Goal: Task Accomplishment & Management: Use online tool/utility

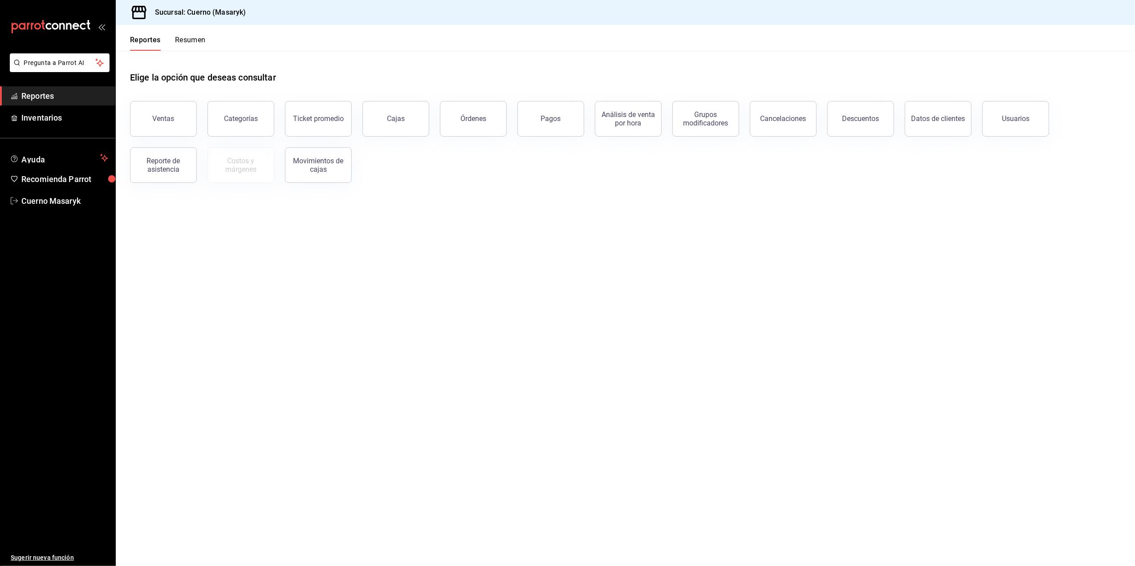
click at [177, 111] on button "Ventas" at bounding box center [163, 119] width 67 height 36
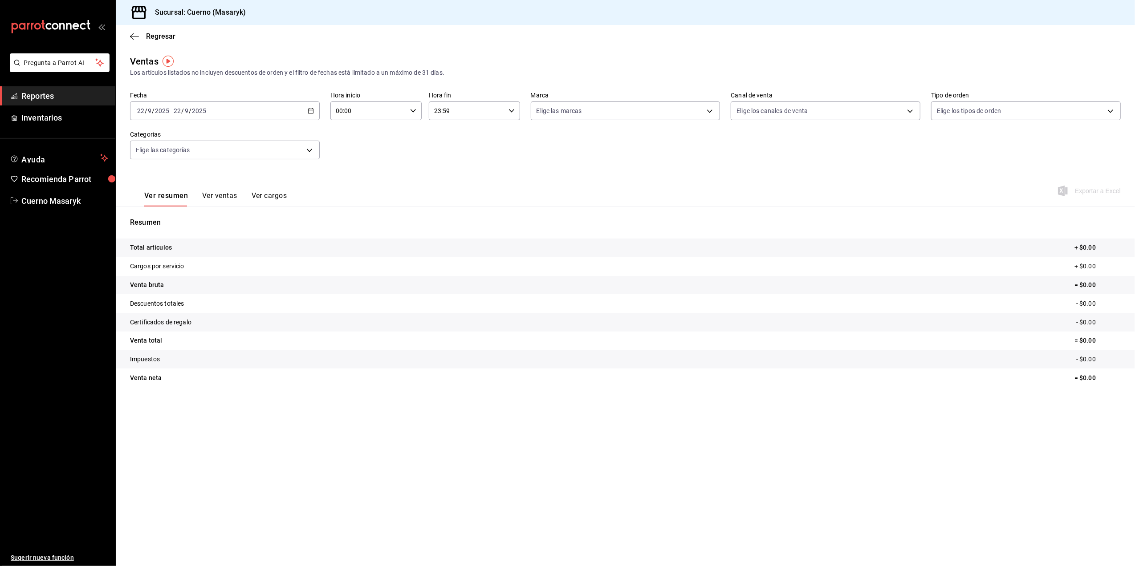
click at [314, 112] on icon "button" at bounding box center [311, 111] width 6 height 6
click at [164, 212] on li "Rango de fechas" at bounding box center [171, 218] width 83 height 20
click at [236, 205] on button "15" at bounding box center [233, 209] width 16 height 16
drag, startPoint x: 234, startPoint y: 228, endPoint x: 230, endPoint y: 224, distance: 6.3
click at [233, 228] on abbr "22" at bounding box center [233, 229] width 6 height 6
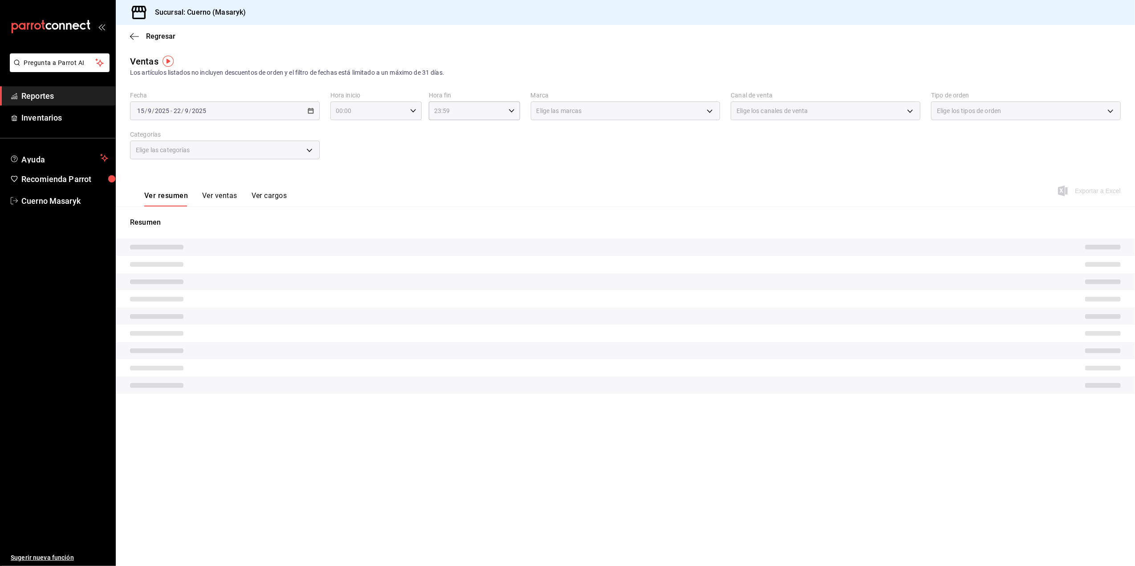
click at [411, 109] on icon "button" at bounding box center [413, 111] width 6 height 6
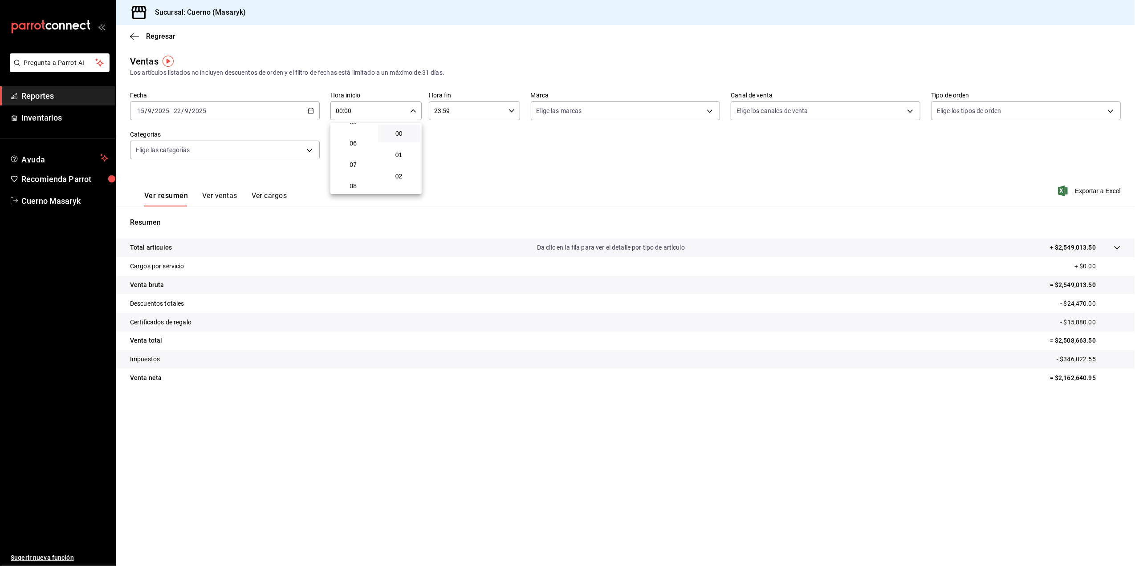
scroll to position [59, 0]
click at [344, 180] on span "05" at bounding box center [354, 181] width 32 height 7
type input "05:00"
click at [482, 109] on div at bounding box center [567, 283] width 1135 height 566
drag, startPoint x: 477, startPoint y: 115, endPoint x: 471, endPoint y: 118, distance: 6.2
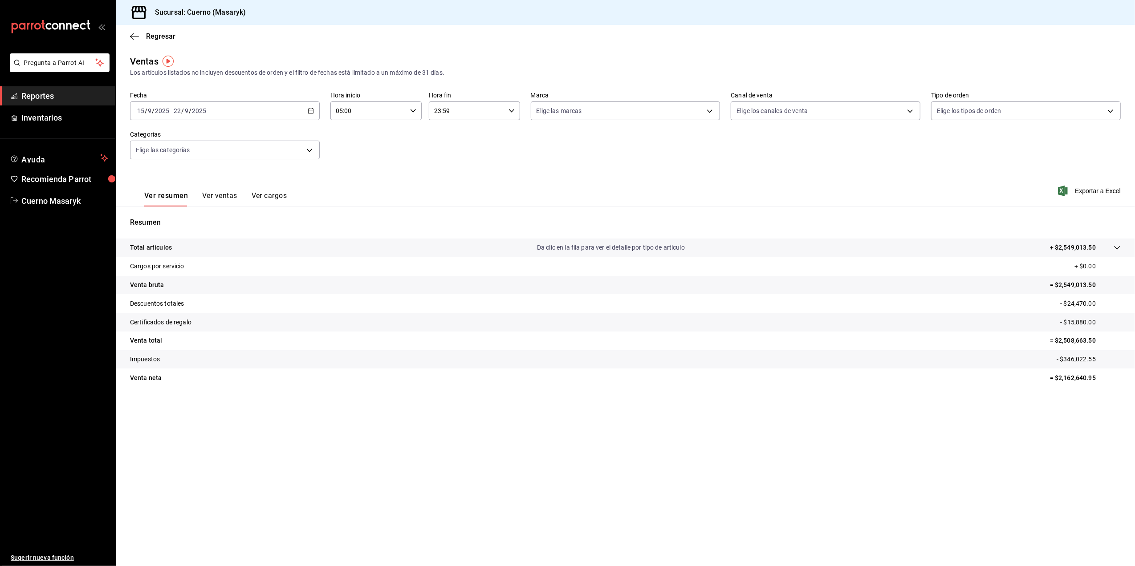
click at [471, 118] on input "23:59" at bounding box center [467, 111] width 76 height 18
click at [440, 152] on span "05" at bounding box center [452, 154] width 32 height 7
click at [496, 135] on span "00" at bounding box center [498, 133] width 32 height 7
type input "05:00"
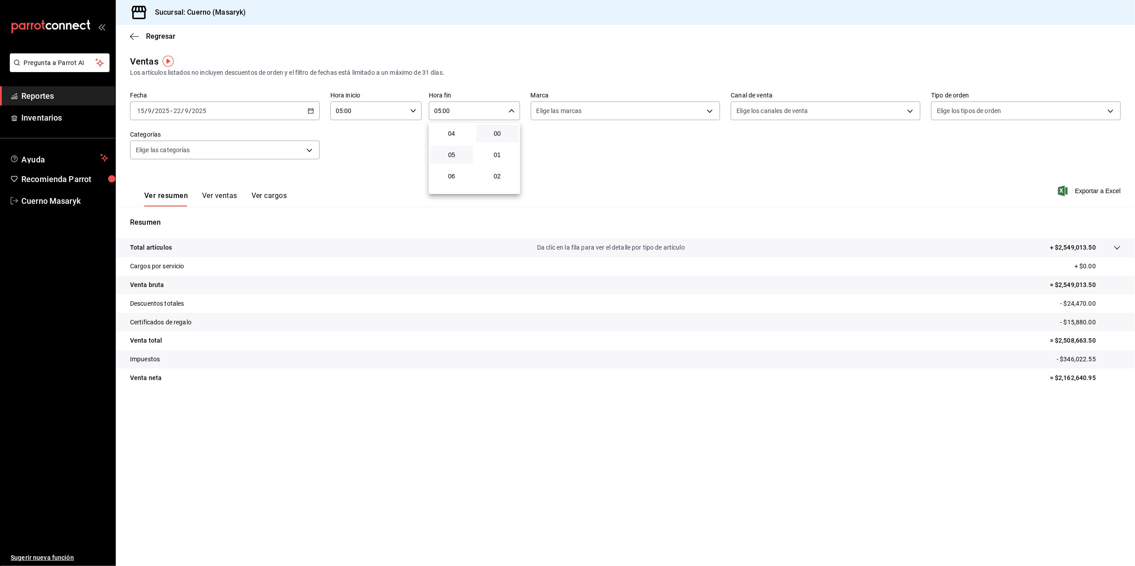
click at [680, 106] on div at bounding box center [567, 283] width 1135 height 566
click at [680, 106] on body "Pregunta a Parrot AI Reportes Inventarios Ayuda Recomienda Parrot Cuerno Masary…" at bounding box center [567, 283] width 1135 height 566
click at [664, 139] on li "Ver todas" at bounding box center [625, 144] width 189 height 26
type input "4ea0d660-02b3-4785-bb88-48b5ef6e196c"
checkbox input "true"
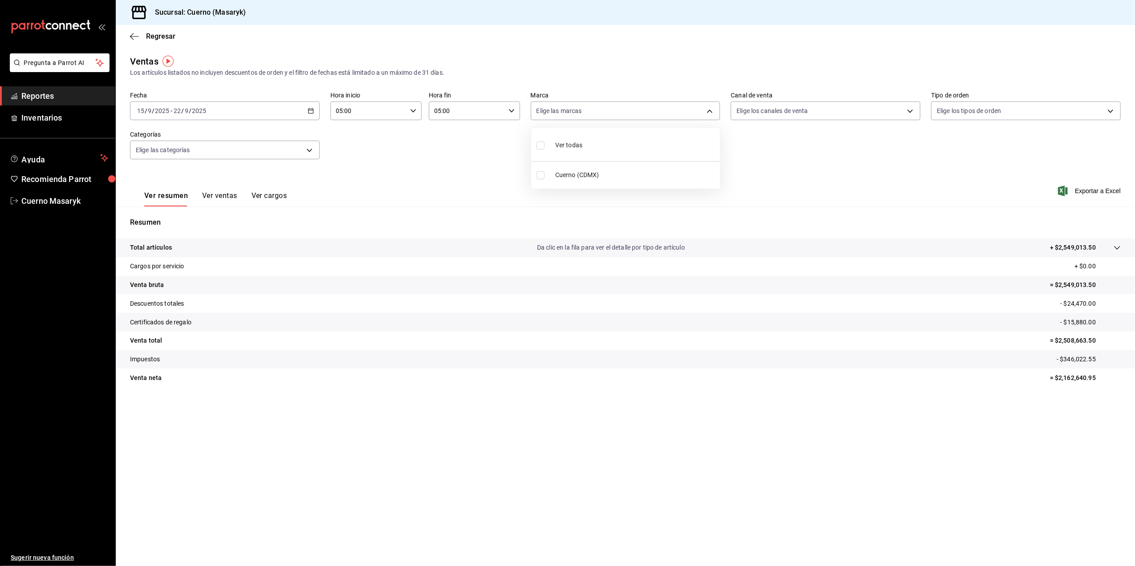
checkbox input "true"
click at [886, 110] on div at bounding box center [567, 283] width 1135 height 566
click at [886, 110] on body "Pregunta a Parrot AI Reportes Inventarios Ayuda Recomienda Parrot Cuerno Masary…" at bounding box center [567, 283] width 1135 height 566
drag, startPoint x: 889, startPoint y: 148, endPoint x: 896, endPoint y: 145, distance: 7.8
click at [889, 147] on li "Ver todos" at bounding box center [826, 144] width 189 height 26
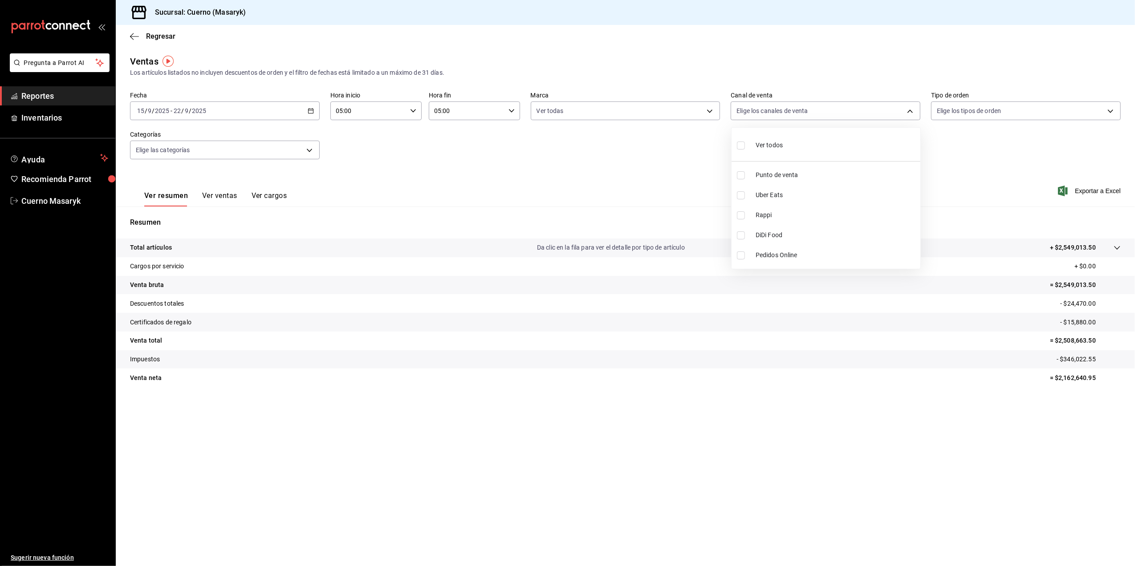
type input "PARROT,UBER_EATS,RAPPI,DIDI_FOOD,ONLINE"
checkbox input "true"
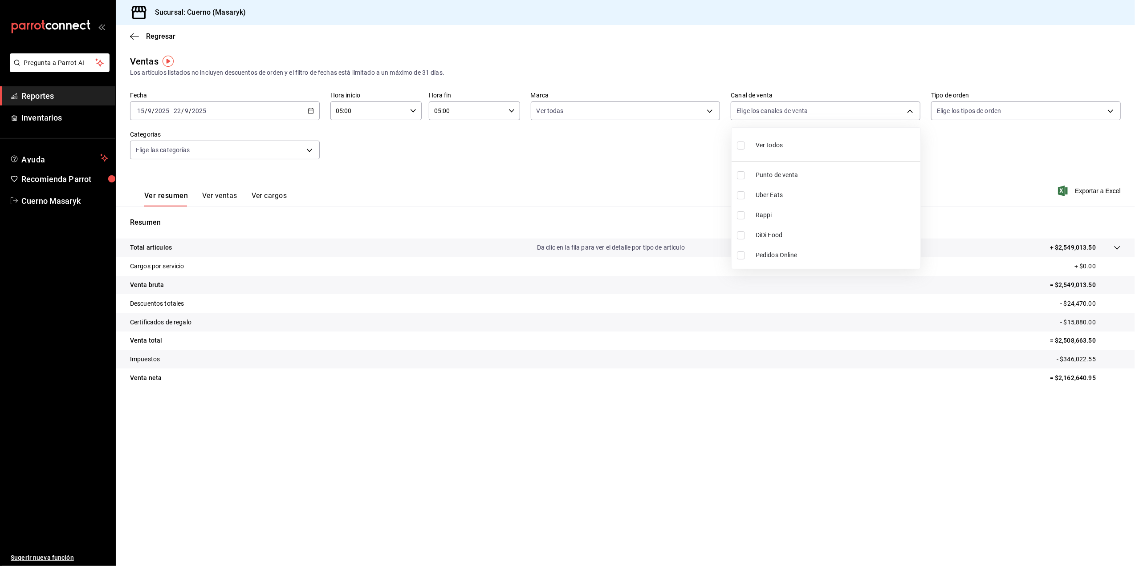
checkbox input "true"
click at [1112, 114] on div at bounding box center [567, 283] width 1135 height 566
click at [1112, 114] on body "Pregunta a Parrot AI Reportes Inventarios Ayuda Recomienda Parrot Cuerno Masary…" at bounding box center [567, 283] width 1135 height 566
click at [1095, 141] on li "Ver todos" at bounding box center [1026, 144] width 189 height 26
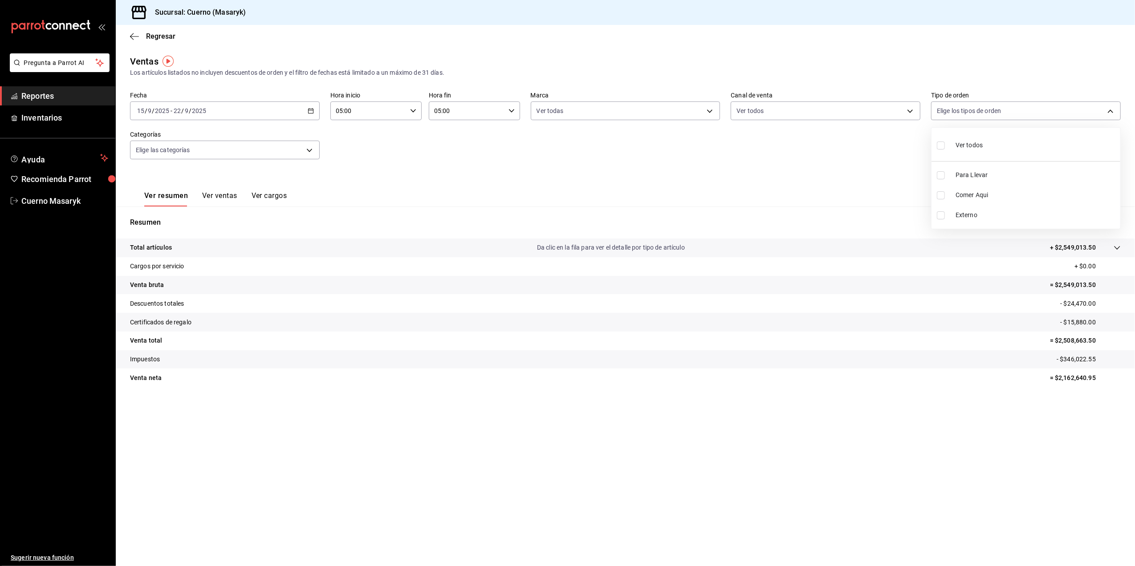
type input "d8208262-291b-4595-bbfa-ed1e8660efdb,73ecdc8a-b505-4242-b24a-d5f1595b9b0a,EXTER…"
checkbox input "true"
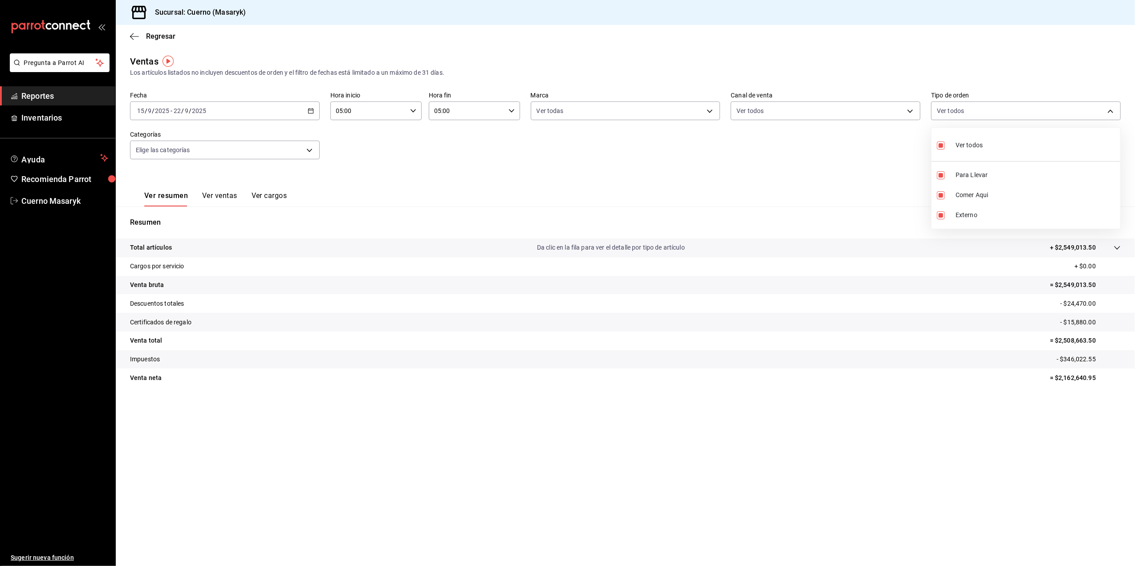
click at [214, 196] on div at bounding box center [567, 283] width 1135 height 566
click at [216, 193] on button "Ver ventas" at bounding box center [219, 198] width 35 height 15
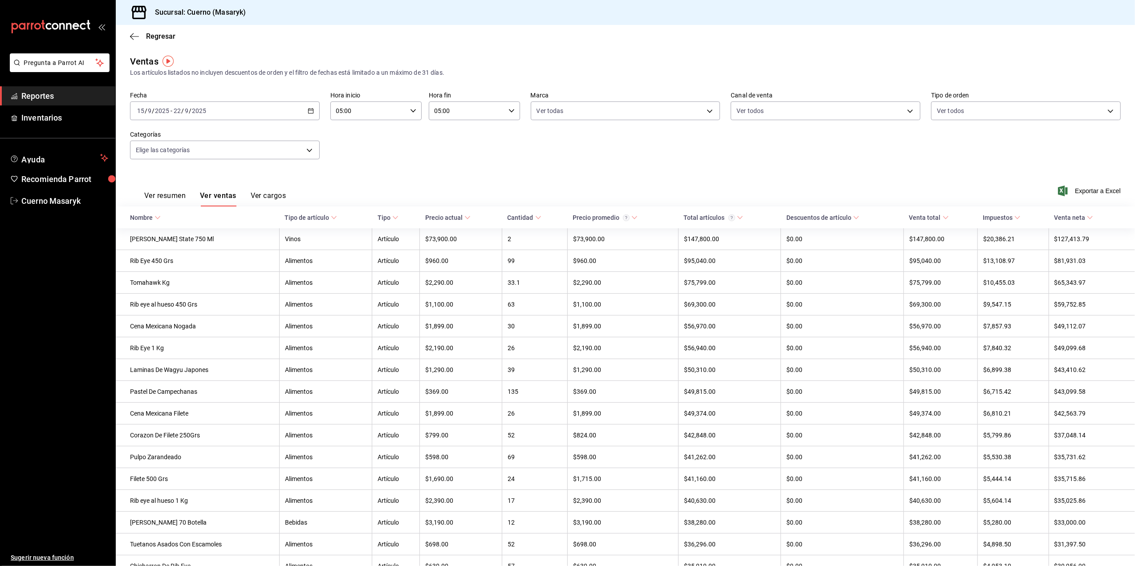
click at [289, 207] on th "Tipo de artículo" at bounding box center [325, 218] width 93 height 22
click at [279, 200] on button "Ver cargos" at bounding box center [269, 198] width 36 height 15
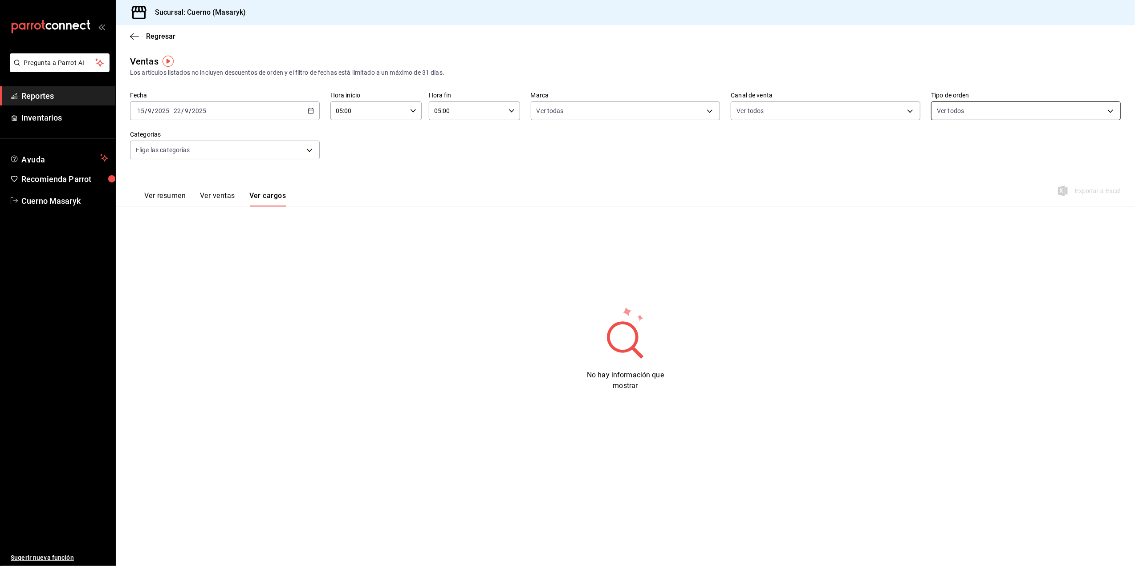
click at [1106, 111] on body "Pregunta a Parrot AI Reportes Inventarios Ayuda Recomienda Parrot Cuerno Masary…" at bounding box center [567, 283] width 1135 height 566
click at [898, 106] on div at bounding box center [567, 283] width 1135 height 566
click at [900, 111] on body "Pregunta a Parrot AI Reportes Inventarios Ayuda Recomienda Parrot Cuerno Masary…" at bounding box center [567, 283] width 1135 height 566
click at [715, 111] on div at bounding box center [567, 283] width 1135 height 566
click at [715, 111] on body "Pregunta a Parrot AI Reportes Inventarios Ayuda Recomienda Parrot Cuerno Masary…" at bounding box center [567, 283] width 1135 height 566
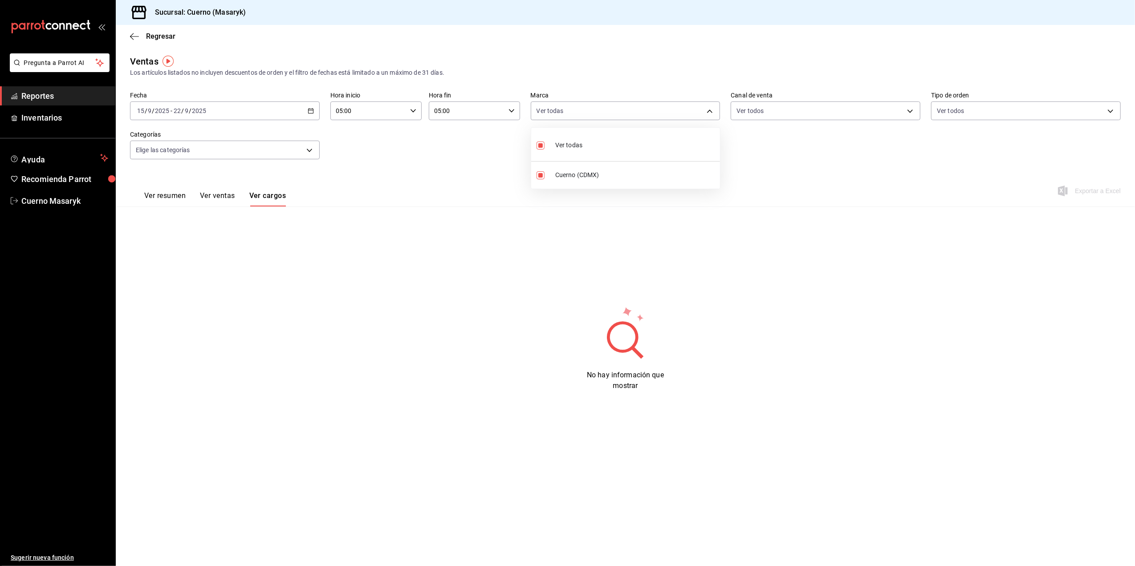
click at [715, 111] on div at bounding box center [567, 283] width 1135 height 566
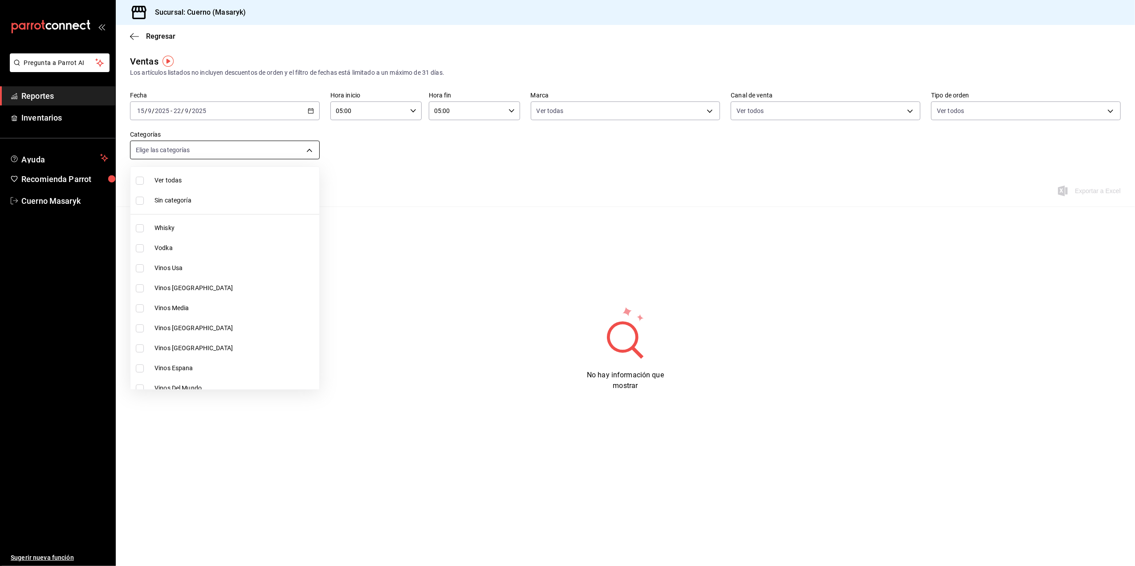
click at [307, 148] on body "Pregunta a Parrot AI Reportes Inventarios Ayuda Recomienda Parrot Cuerno Masary…" at bounding box center [567, 283] width 1135 height 566
click at [408, 149] on div at bounding box center [567, 283] width 1135 height 566
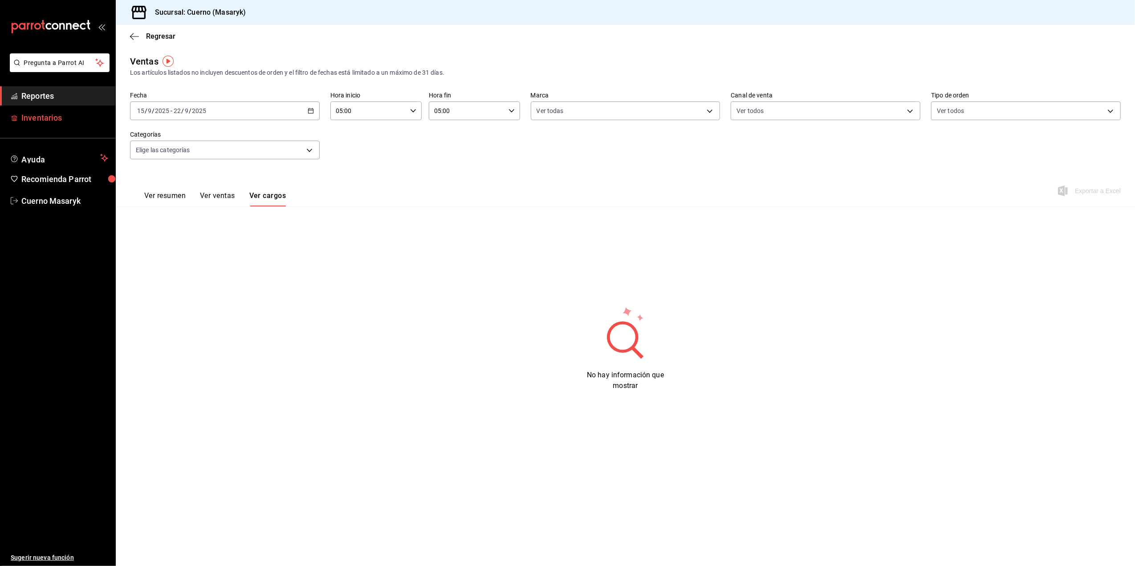
click at [89, 119] on span "Inventarios" at bounding box center [64, 118] width 87 height 12
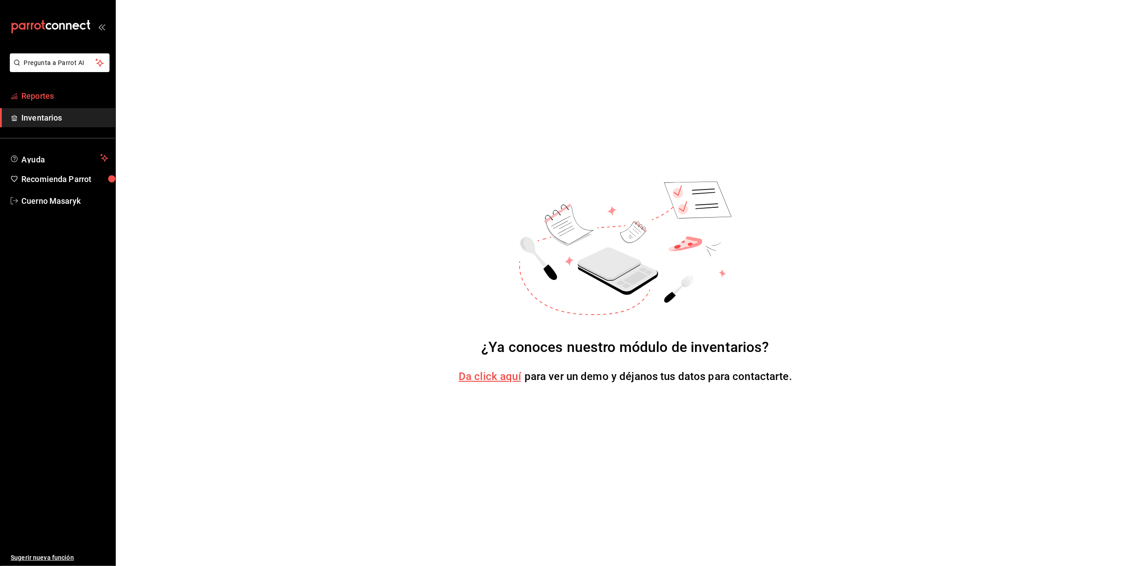
click at [84, 100] on span "Reportes" at bounding box center [64, 96] width 87 height 12
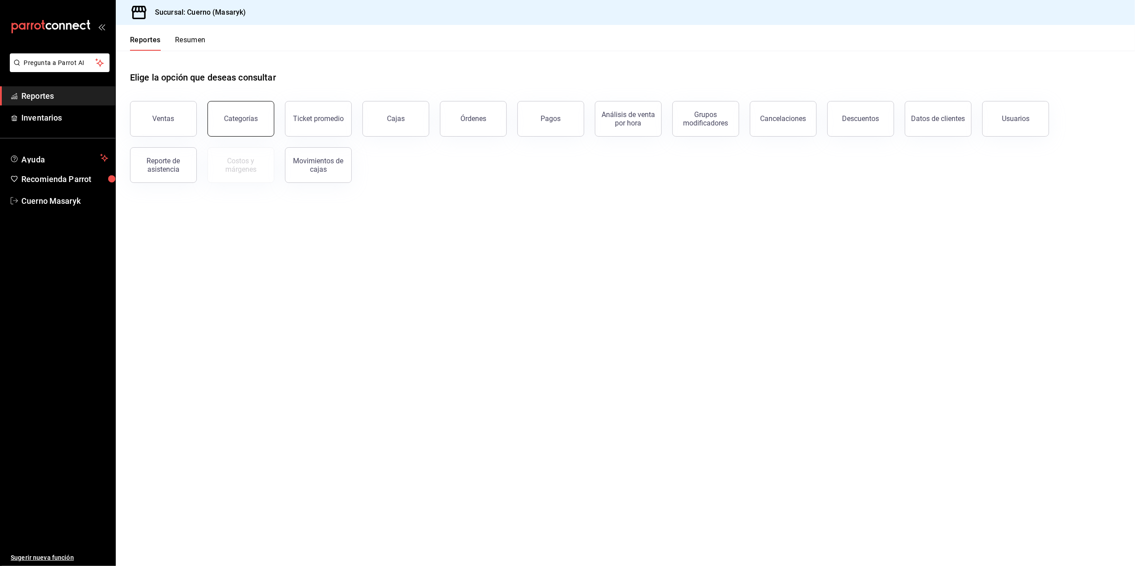
click at [259, 116] on button "Categorías" at bounding box center [241, 119] width 67 height 36
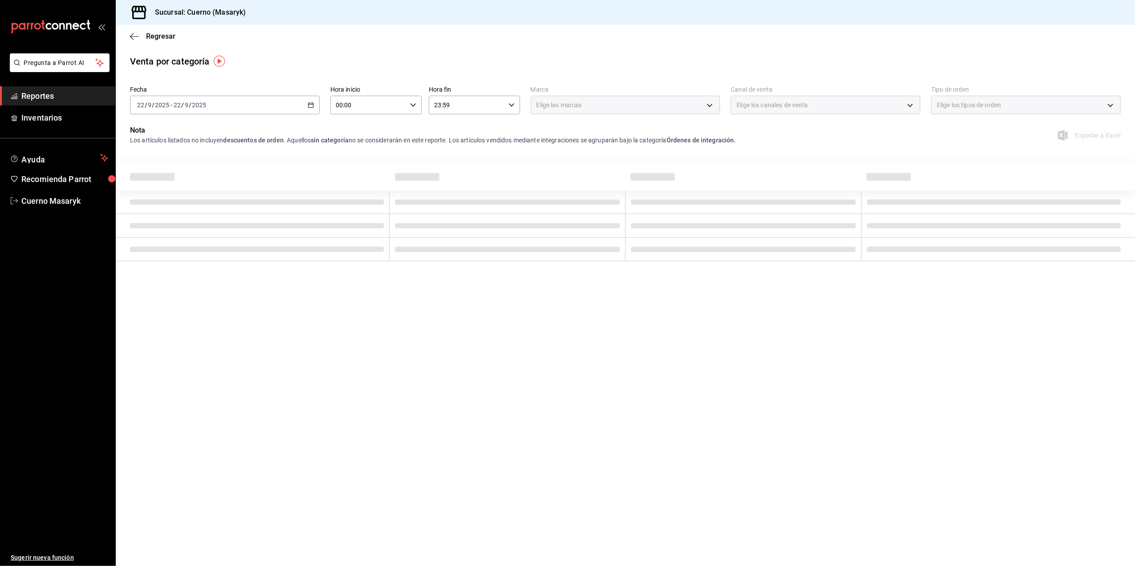
click at [310, 104] on icon "button" at bounding box center [311, 105] width 6 height 6
click at [175, 228] on span "Rango de fechas" at bounding box center [172, 232] width 69 height 9
click at [230, 203] on abbr "15" at bounding box center [233, 203] width 6 height 6
click at [228, 222] on button "22" at bounding box center [233, 223] width 16 height 16
click at [408, 105] on div "00:00 Hora inicio" at bounding box center [375, 105] width 91 height 19
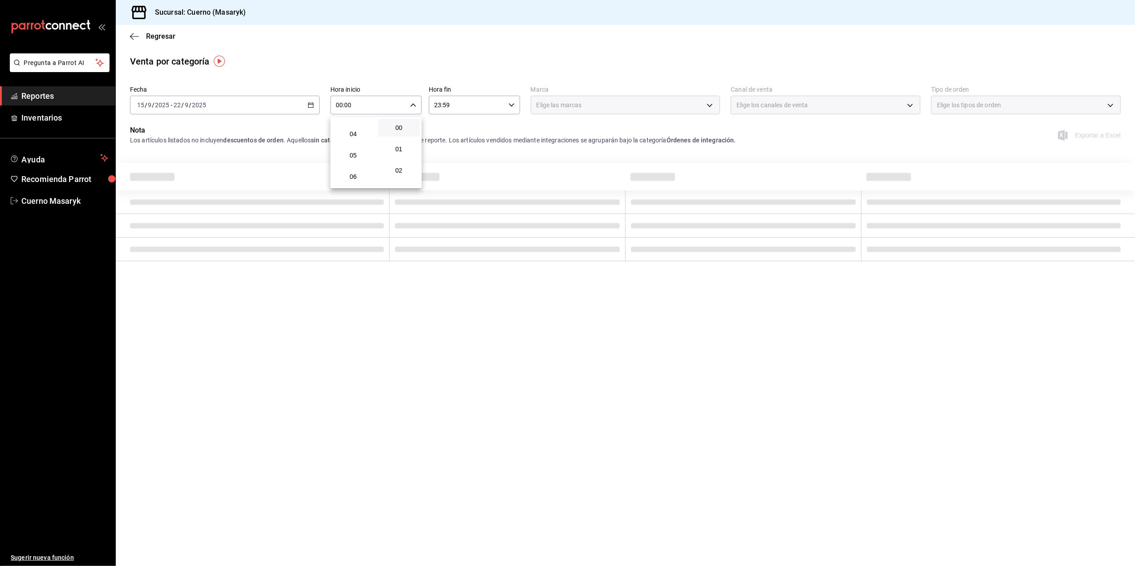
scroll to position [59, 0]
click at [356, 175] on span "05" at bounding box center [354, 175] width 32 height 7
type input "05:00"
click at [456, 104] on div at bounding box center [567, 283] width 1135 height 566
click at [462, 106] on input "23:59" at bounding box center [467, 105] width 76 height 18
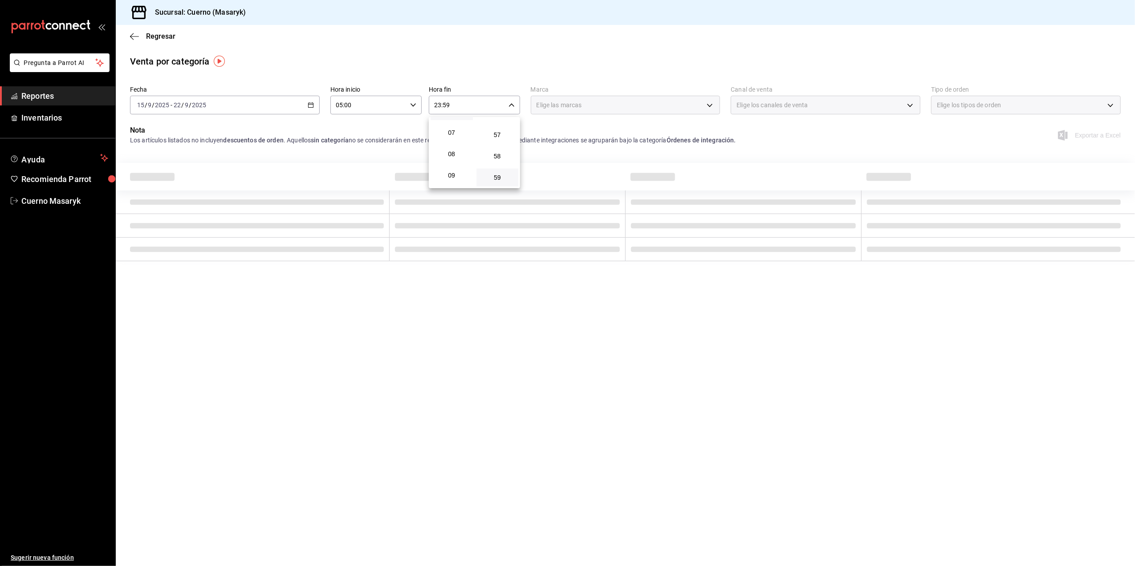
scroll to position [86, 0]
click at [449, 144] on button "05" at bounding box center [452, 149] width 42 height 18
click at [513, 124] on button "00" at bounding box center [498, 128] width 42 height 18
type input "05:00"
click at [505, 128] on span "00" at bounding box center [498, 127] width 32 height 7
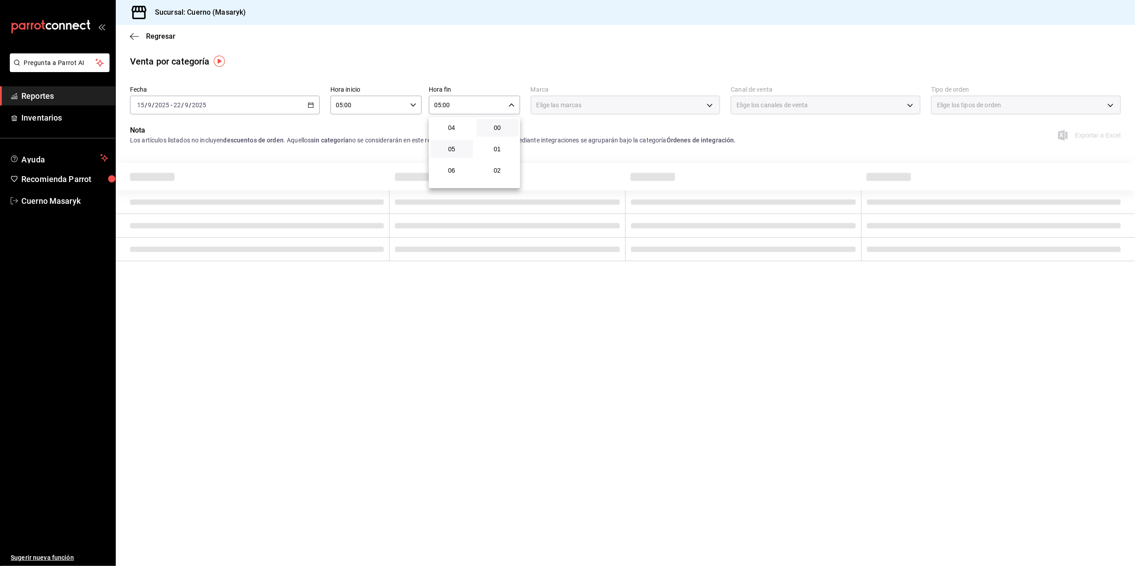
click at [699, 104] on div at bounding box center [567, 283] width 1135 height 566
click at [704, 102] on div "Elige las marcas" at bounding box center [626, 105] width 190 height 19
click at [713, 110] on div "Elige las marcas" at bounding box center [626, 105] width 190 height 19
click at [710, 108] on div "Elige las marcas" at bounding box center [626, 105] width 190 height 19
click at [636, 109] on div "Elige las marcas" at bounding box center [626, 105] width 190 height 19
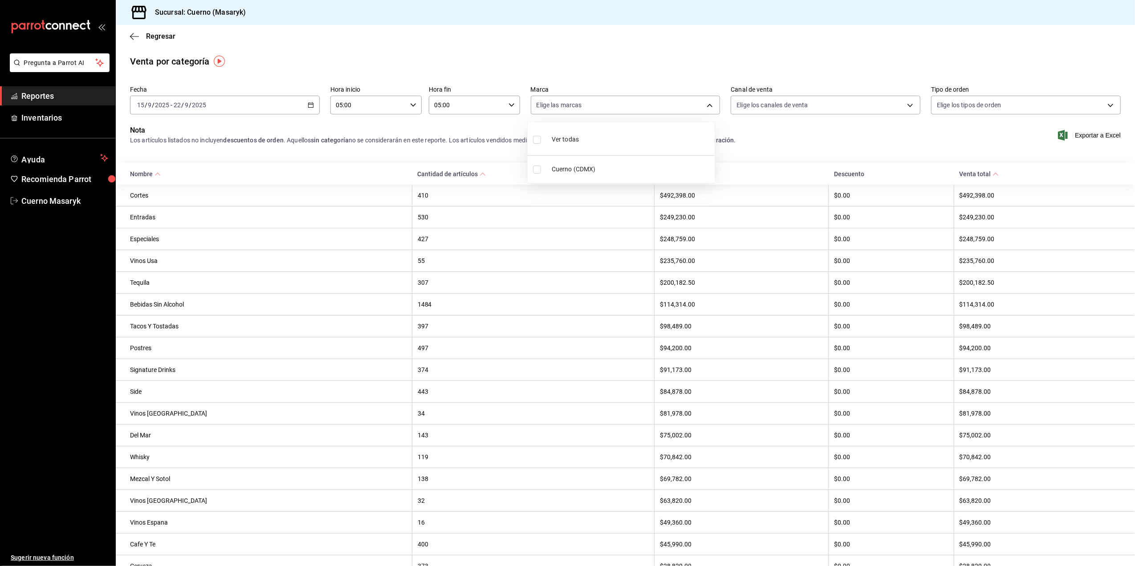
click at [669, 106] on body "Pregunta a Parrot AI Reportes Inventarios Ayuda Recomienda Parrot Cuerno Masary…" at bounding box center [567, 283] width 1135 height 566
click at [676, 146] on li "Ver todas" at bounding box center [621, 139] width 187 height 26
type input "4ea0d660-02b3-4785-bb88-48b5ef6e196c"
checkbox input "true"
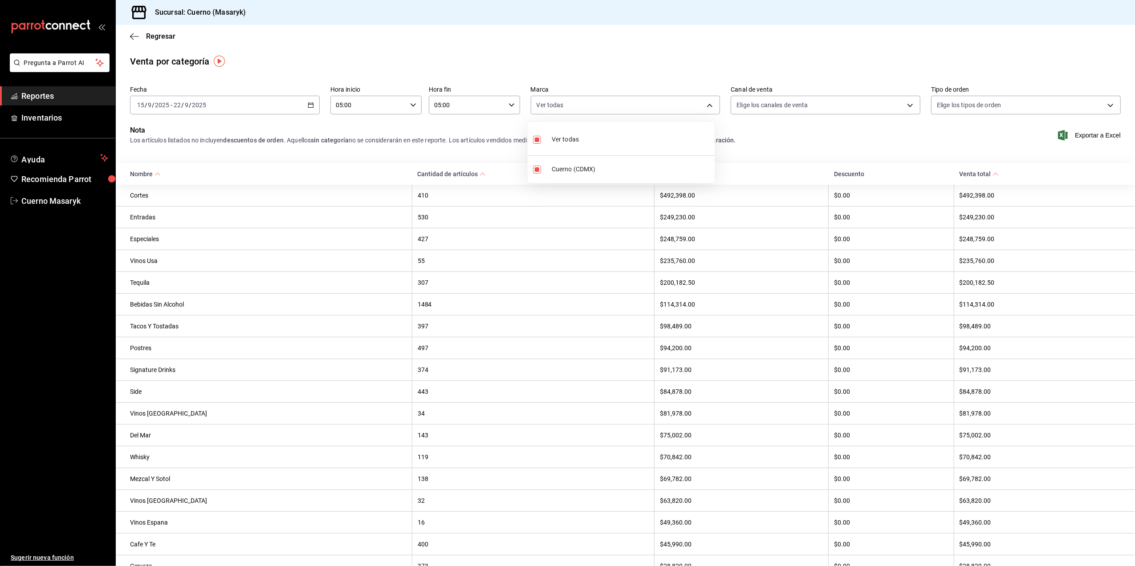
click at [785, 104] on div at bounding box center [567, 283] width 1135 height 566
click at [785, 104] on body "Pregunta a Parrot AI Reportes Inventarios Ayuda Recomienda Parrot Cuerno Masary…" at bounding box center [567, 283] width 1135 height 566
click at [786, 134] on li "Ver todos" at bounding box center [819, 139] width 187 height 26
type input "PARROT,UBER_EATS,RAPPI,DIDI_FOOD,ONLINE"
checkbox input "true"
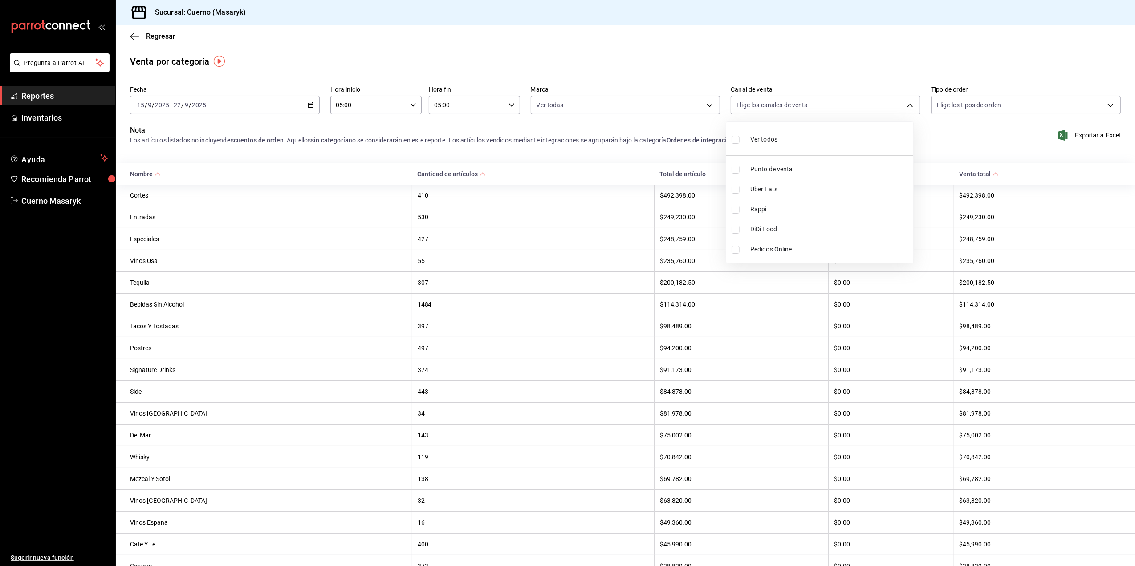
checkbox input "true"
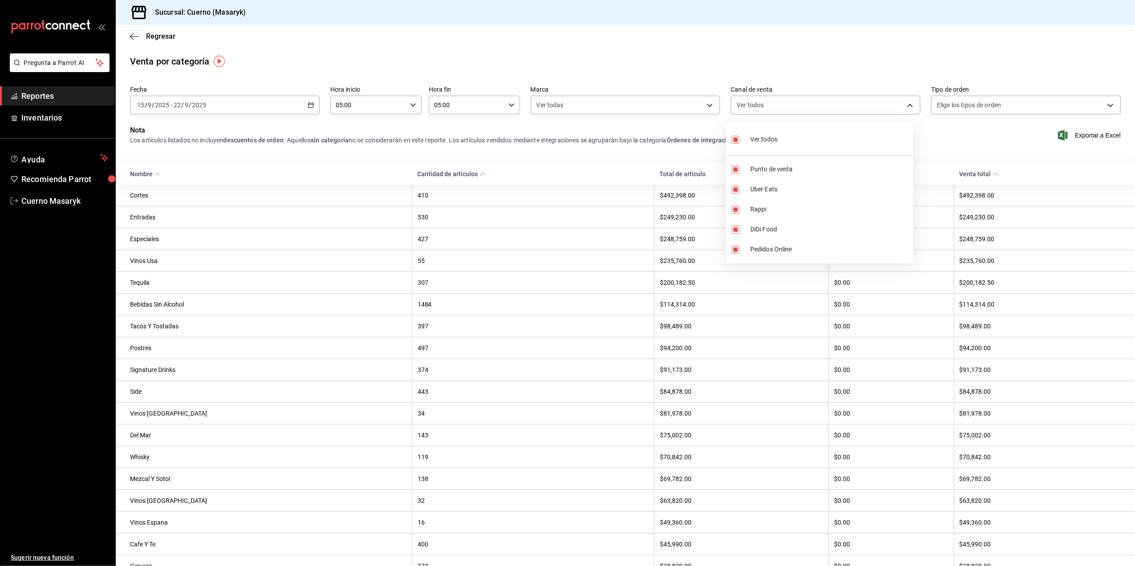
click at [953, 102] on div at bounding box center [567, 283] width 1135 height 566
click at [953, 101] on body "Pregunta a Parrot AI Reportes Inventarios Ayuda Recomienda Parrot Cuerno Masary…" at bounding box center [567, 283] width 1135 height 566
click at [968, 136] on div "Ver todos" at bounding box center [953, 138] width 46 height 19
type input "d8208262-291b-4595-bbfa-ed1e8660efdb,73ecdc8a-b505-4242-b24a-d5f1595b9b0a,EXTER…"
checkbox input "true"
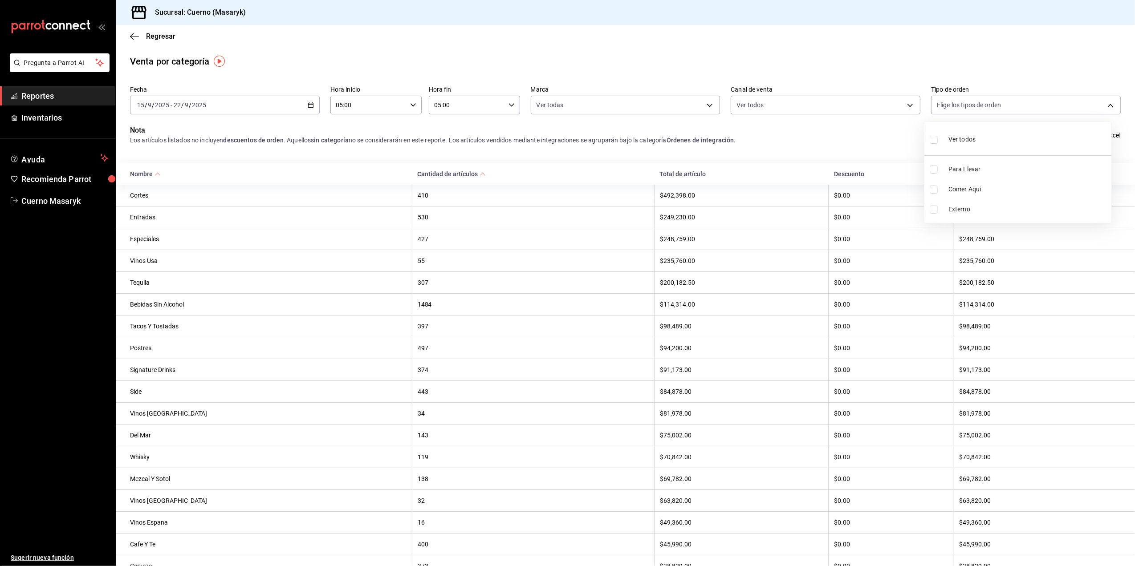
checkbox input "true"
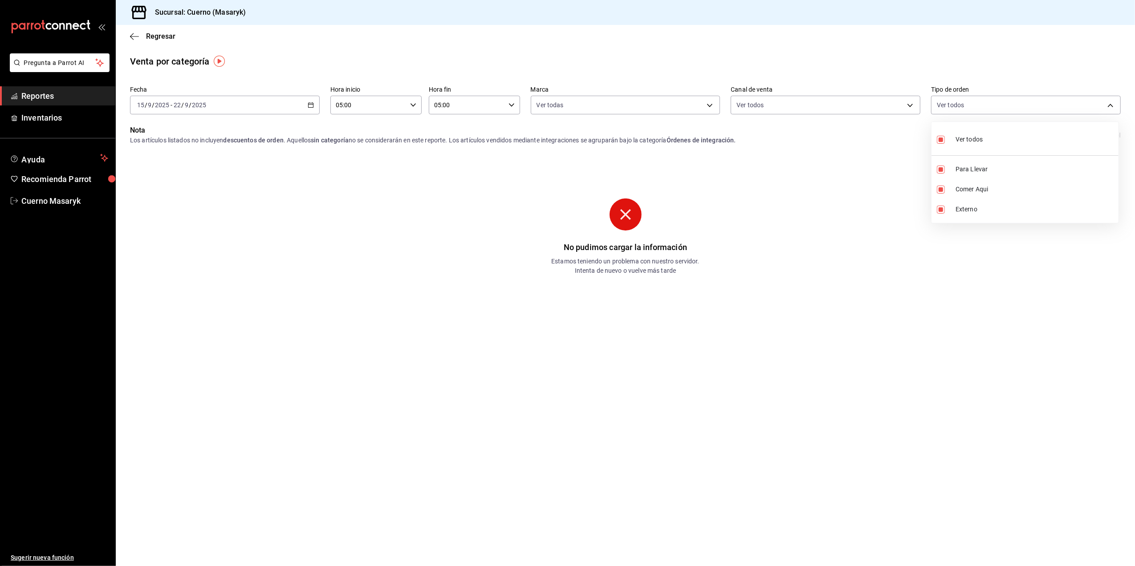
click at [904, 108] on div at bounding box center [567, 283] width 1135 height 566
click at [904, 108] on body "Pregunta a Parrot AI Reportes Inventarios Ayuda Recomienda Parrot Cuerno Masary…" at bounding box center [567, 283] width 1135 height 566
click at [950, 103] on div at bounding box center [567, 283] width 1135 height 566
click at [950, 103] on body "Pregunta a Parrot AI Reportes Inventarios Ayuda Recomienda Parrot Cuerno Masary…" at bounding box center [567, 283] width 1135 height 566
click at [960, 132] on div "Ver todos" at bounding box center [960, 138] width 46 height 19
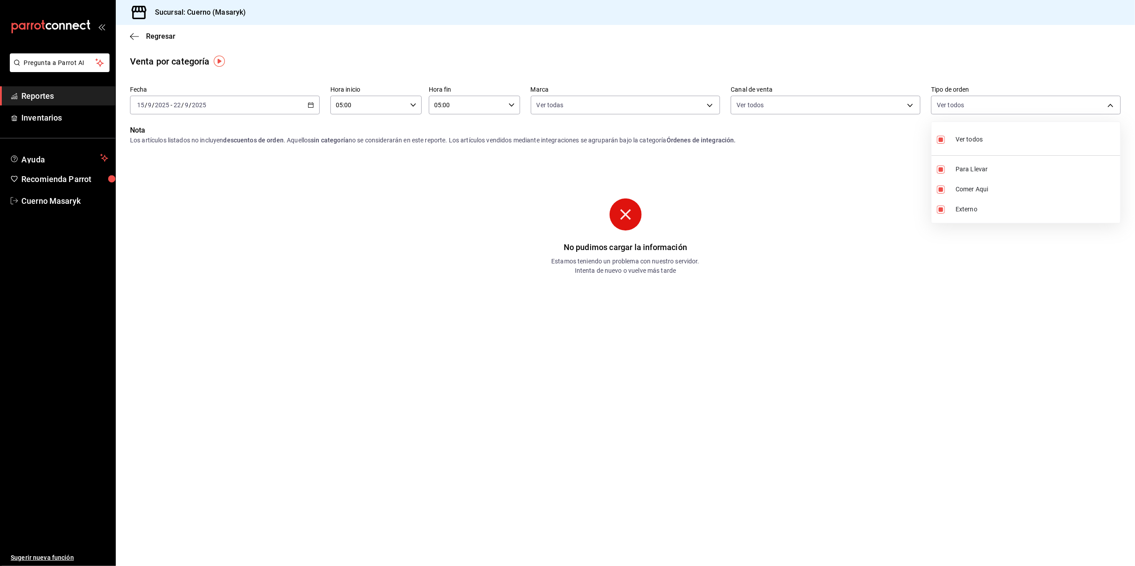
checkbox input "false"
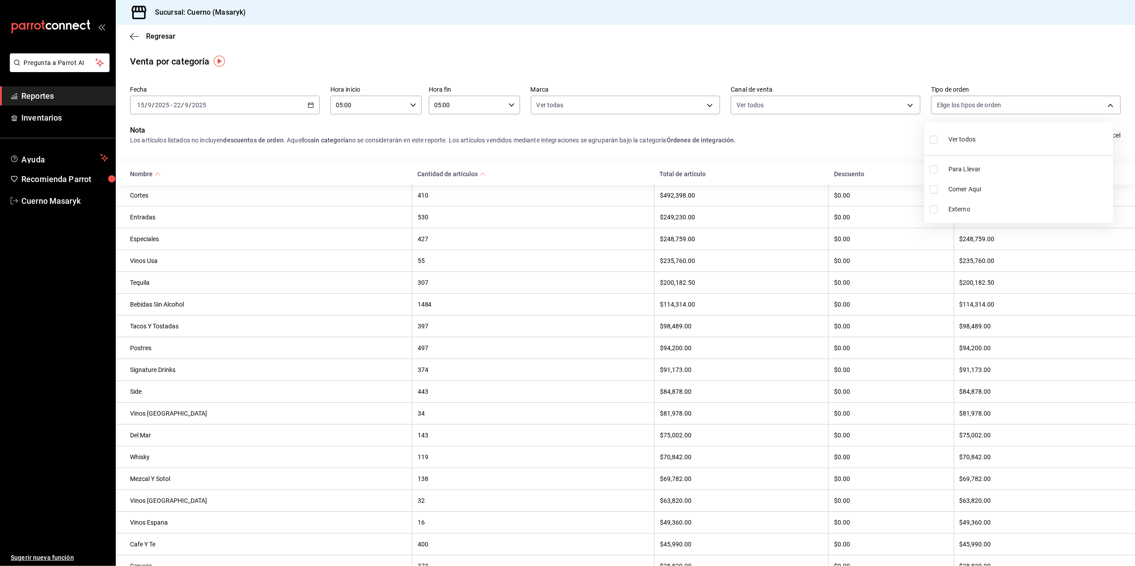
click at [946, 136] on div "Ver todos" at bounding box center [953, 138] width 46 height 19
type input "d8208262-291b-4595-bbfa-ed1e8660efdb,73ecdc8a-b505-4242-b24a-d5f1595b9b0a,EXTER…"
checkbox input "true"
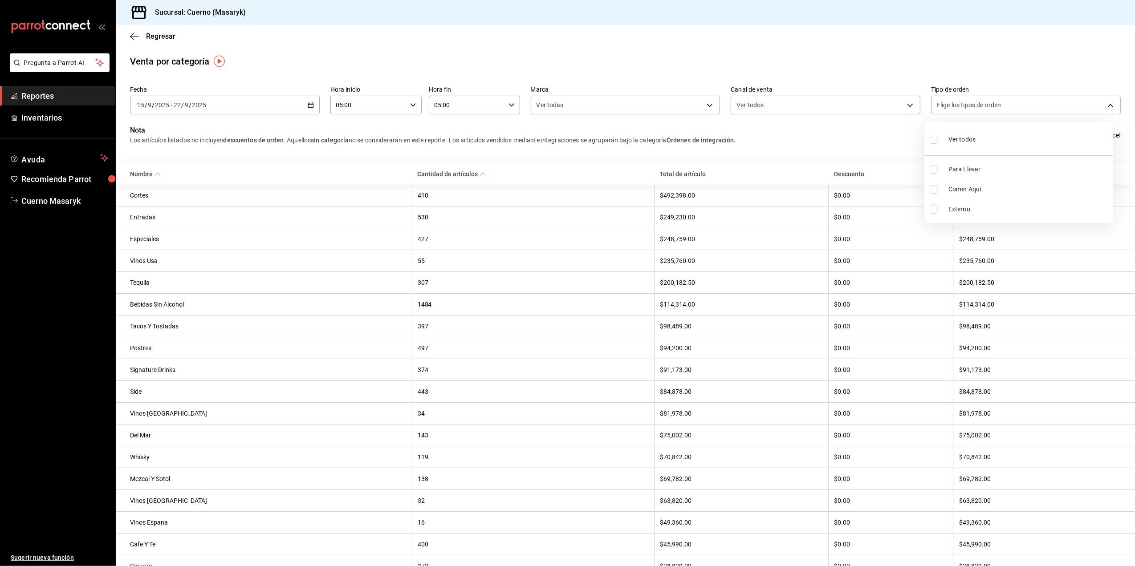
checkbox input "true"
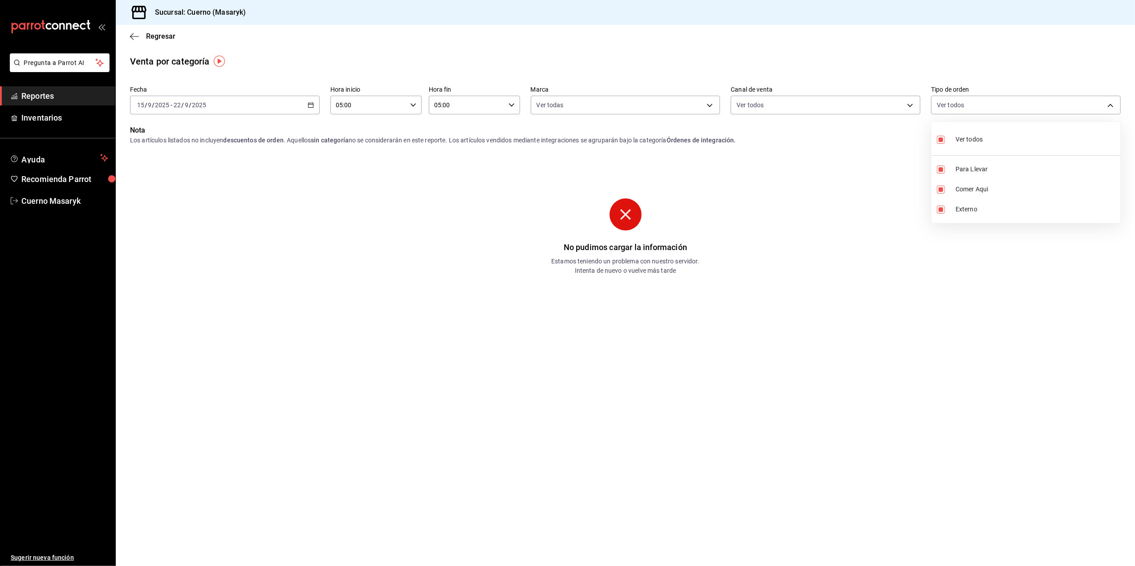
click at [946, 134] on label at bounding box center [943, 139] width 12 height 13
click at [945, 136] on input "checkbox" at bounding box center [941, 140] width 8 height 8
checkbox input "true"
type input "d8208262-291b-4595-bbfa-ed1e8660efdb,73ecdc8a-b505-4242-b24a-d5f1595b9b0a,EXTER…"
checkbox input "true"
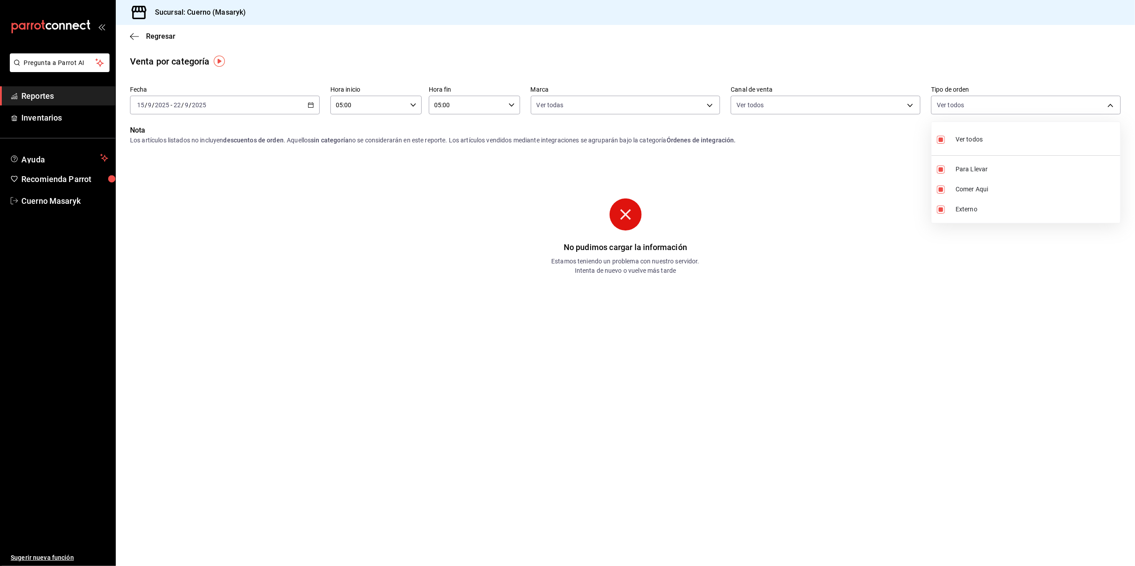
checkbox input "true"
click at [992, 202] on li "Externo" at bounding box center [1026, 210] width 189 height 20
type input "d8208262-291b-4595-bbfa-ed1e8660efdb,73ecdc8a-b505-4242-b24a-d5f1595b9b0a"
checkbox input "false"
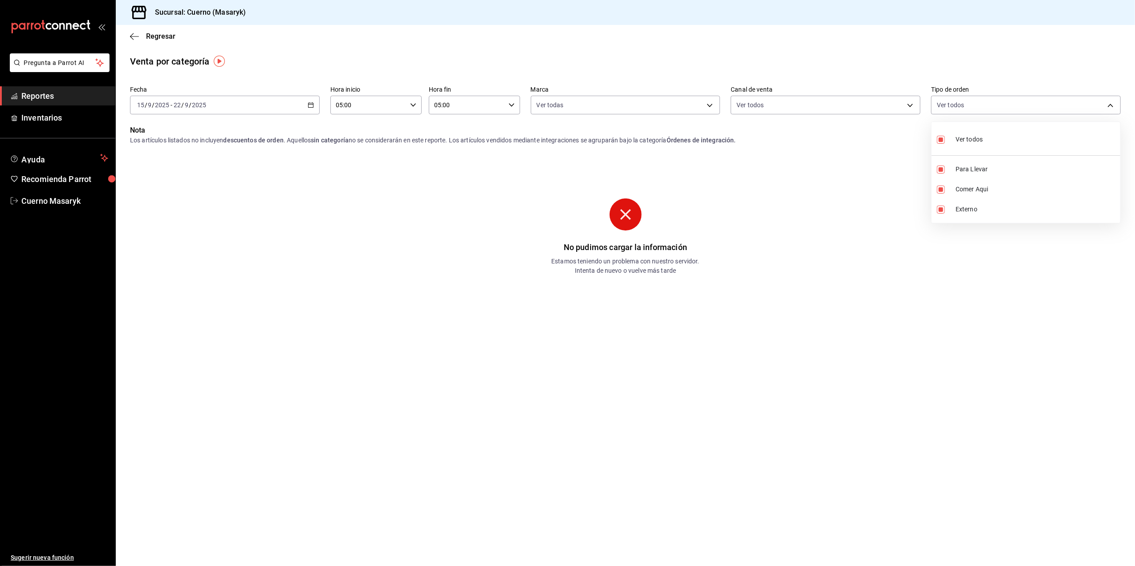
checkbox input "false"
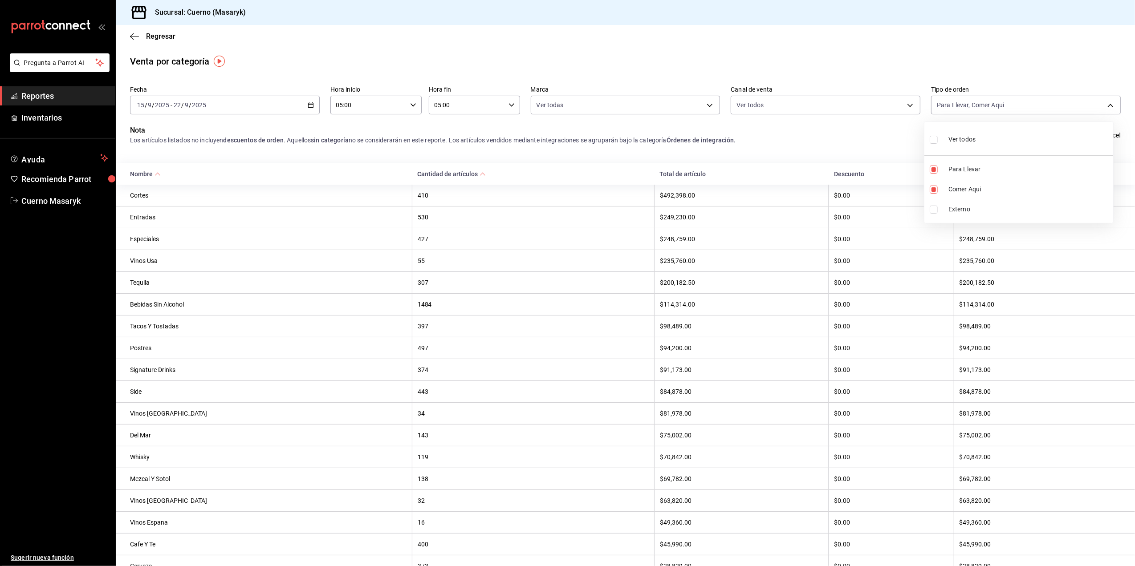
click at [889, 138] on div at bounding box center [567, 283] width 1135 height 566
click at [1064, 133] on span "Exportar a Excel" at bounding box center [1090, 135] width 61 height 11
